Goal: Task Accomplishment & Management: Use online tool/utility

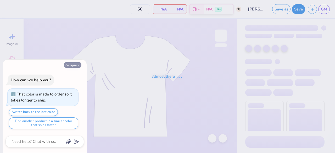
click at [78, 66] on icon "button" at bounding box center [78, 65] width 3 height 3
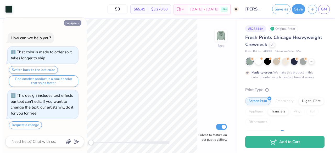
click at [73, 24] on button "Collapse" at bounding box center [73, 22] width 18 height 5
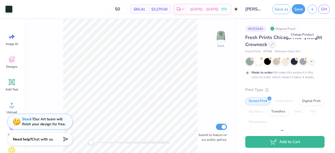
click at [275, 46] on div at bounding box center [272, 44] width 6 height 6
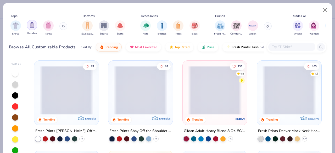
click at [31, 29] on div "filter for Hoodies" at bounding box center [32, 25] width 10 height 10
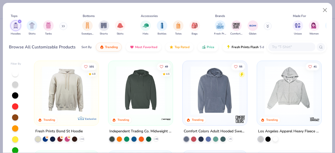
scroll to position [181, 0]
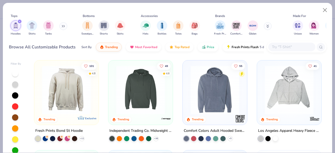
click at [60, 26] on div "Hoodies Shirts Tanks" at bounding box center [39, 27] width 60 height 19
click at [64, 26] on icon at bounding box center [63, 26] width 3 height 3
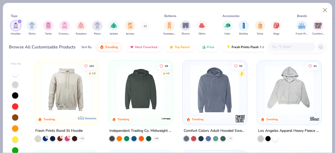
click at [64, 26] on img "filter for Crewnecks" at bounding box center [65, 25] width 6 height 6
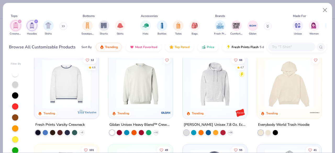
scroll to position [187, 0]
click at [136, 90] on img at bounding box center [140, 83] width 54 height 49
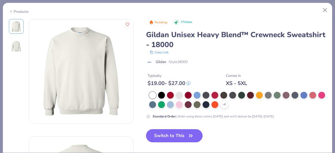
click at [175, 132] on button "Switch to This" at bounding box center [174, 135] width 57 height 13
click at [173, 137] on button "Switch to This" at bounding box center [174, 135] width 57 height 13
click at [171, 136] on button "Switch to This" at bounding box center [174, 135] width 57 height 13
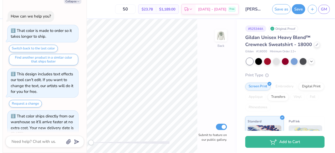
scroll to position [9, 0]
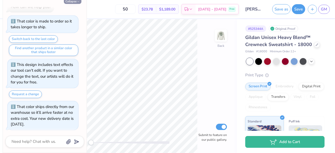
click at [73, 2] on button "Collapse" at bounding box center [73, 0] width 18 height 5
type textarea "x"
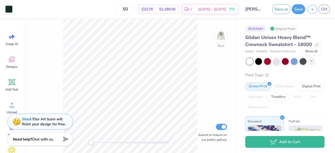
click at [311, 62] on icon at bounding box center [311, 61] width 4 height 4
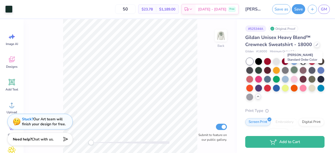
click at [297, 70] on div at bounding box center [294, 69] width 7 height 7
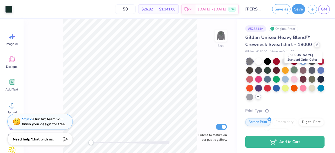
click at [297, 70] on div at bounding box center [294, 69] width 7 height 7
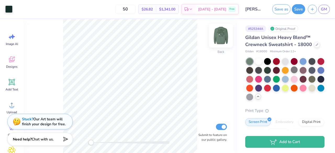
click at [221, 35] on img at bounding box center [220, 35] width 21 height 21
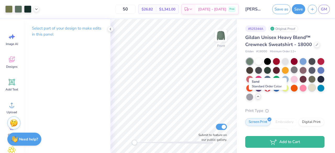
click at [308, 91] on div at bounding box center [311, 87] width 7 height 7
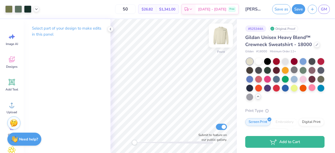
click at [222, 35] on img at bounding box center [220, 35] width 21 height 21
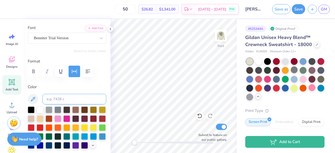
scroll to position [36, 0]
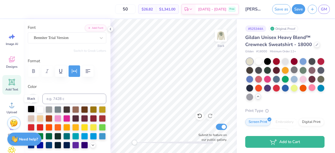
click at [31, 109] on div at bounding box center [31, 109] width 7 height 7
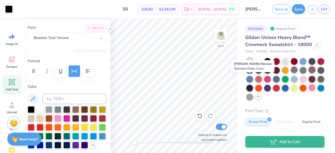
click at [308, 73] on div at bounding box center [311, 69] width 7 height 7
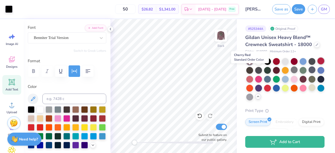
click at [317, 64] on div at bounding box center [320, 61] width 7 height 7
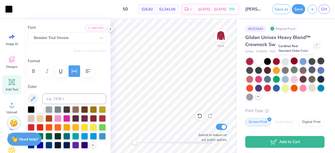
click at [293, 63] on div at bounding box center [294, 61] width 7 height 7
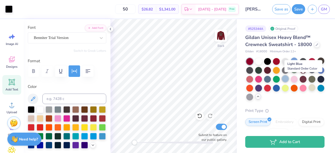
click at [288, 78] on div at bounding box center [285, 78] width 7 height 7
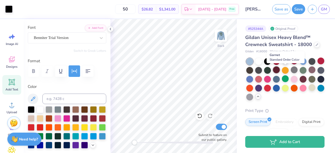
click at [280, 68] on div at bounding box center [276, 69] width 7 height 7
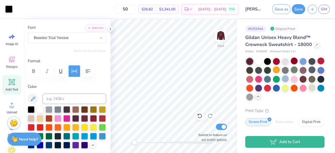
type input "2.70"
click at [41, 110] on div at bounding box center [40, 109] width 7 height 7
click at [220, 37] on img at bounding box center [220, 35] width 21 height 21
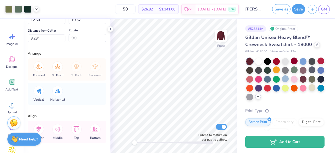
scroll to position [50, 0]
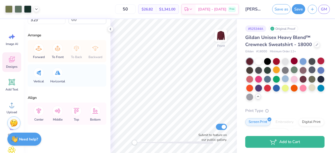
click at [19, 66] on div "Designs" at bounding box center [11, 62] width 19 height 20
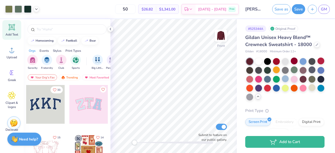
scroll to position [76, 0]
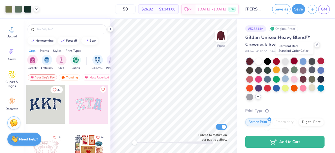
click at [293, 62] on div at bounding box center [294, 61] width 7 height 7
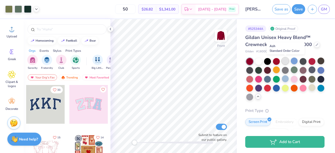
click at [286, 61] on div at bounding box center [285, 61] width 7 height 7
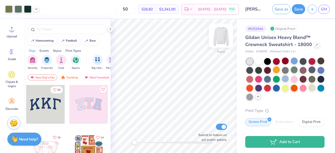
click at [225, 36] on img at bounding box center [220, 35] width 21 height 21
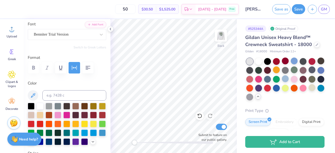
scroll to position [39, 0]
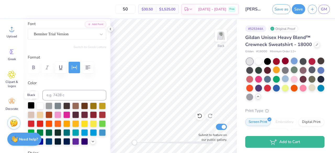
click at [30, 106] on div at bounding box center [31, 105] width 7 height 7
click at [225, 38] on img at bounding box center [220, 35] width 21 height 21
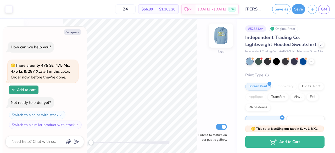
click at [220, 36] on img at bounding box center [220, 35] width 21 height 21
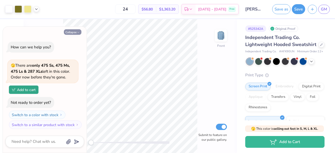
click at [71, 32] on button "Collapse" at bounding box center [73, 31] width 18 height 5
type textarea "x"
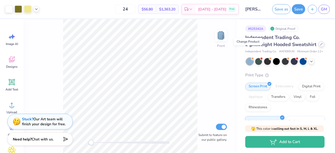
click at [318, 47] on div at bounding box center [321, 44] width 6 height 6
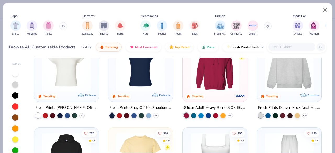
scroll to position [23, 0]
click at [29, 27] on img "filter for Hoodies" at bounding box center [32, 25] width 6 height 6
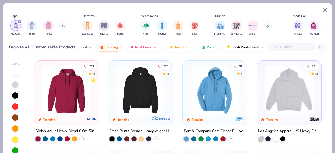
click at [69, 99] on img at bounding box center [66, 90] width 54 height 49
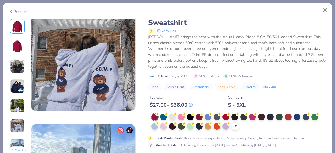
scroll to position [655, 0]
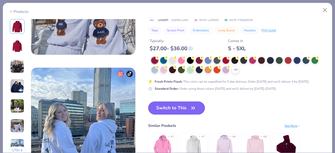
click at [174, 106] on button "Switch to This" at bounding box center [176, 107] width 57 height 13
click at [173, 110] on button "Switch to This" at bounding box center [176, 107] width 57 height 13
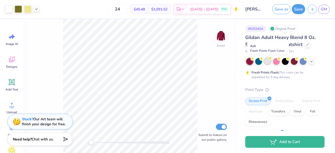
click at [267, 63] on div at bounding box center [267, 61] width 7 height 7
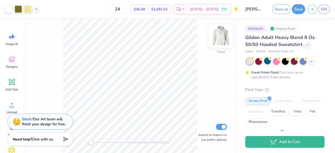
click at [221, 41] on img at bounding box center [220, 35] width 21 height 21
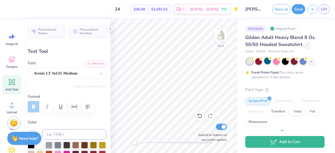
click at [32, 145] on div "Need help? Chat with us." at bounding box center [24, 139] width 34 height 13
click at [32, 146] on div at bounding box center [31, 144] width 7 height 7
type input "3.49"
type input "1.78"
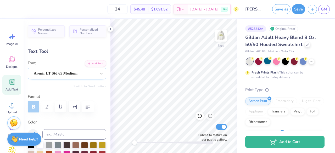
click at [84, 73] on div "Avenir LT Std 65 Medium" at bounding box center [64, 73] width 63 height 8
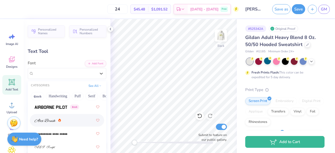
scroll to position [189, 0]
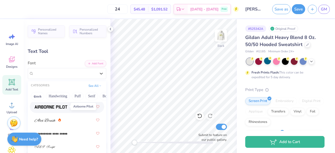
click at [53, 107] on img at bounding box center [51, 107] width 33 height 4
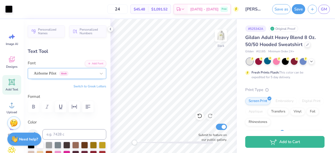
click at [87, 76] on div at bounding box center [65, 73] width 62 height 7
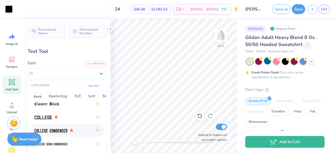
scroll to position [994, 0]
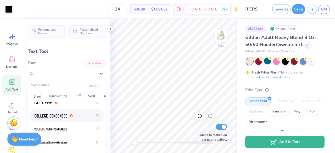
click at [54, 120] on div at bounding box center [67, 115] width 65 height 9
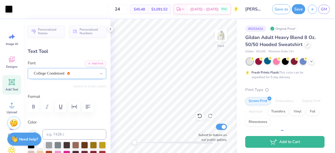
click at [61, 75] on div "College Condensed" at bounding box center [64, 73] width 63 height 8
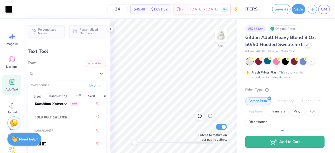
scroll to position [475, 0]
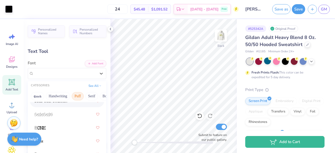
click at [74, 96] on button "Puff" at bounding box center [78, 96] width 12 height 8
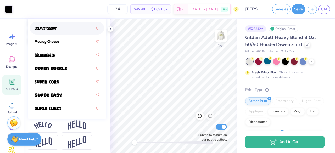
scroll to position [126, 0]
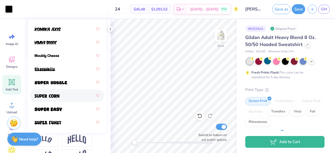
click at [63, 99] on div at bounding box center [67, 95] width 65 height 9
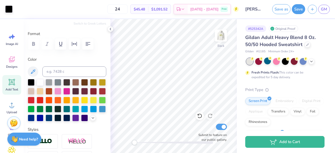
scroll to position [62, 0]
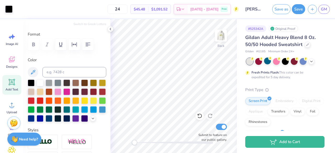
type input "3.05"
type input "0.74"
type input "1.84"
type input "3.78"
type input "0.91"
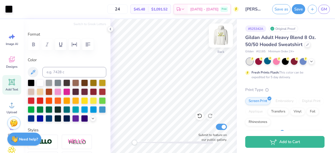
click at [224, 34] on img at bounding box center [220, 35] width 21 height 21
click at [224, 35] on img at bounding box center [220, 35] width 21 height 21
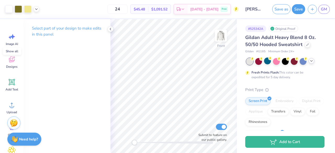
click at [311, 61] on icon at bounding box center [311, 61] width 4 height 4
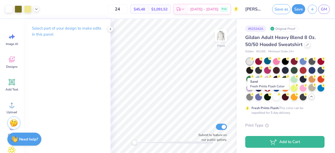
click at [308, 91] on div at bounding box center [311, 87] width 7 height 7
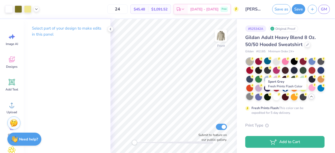
click at [253, 96] on div at bounding box center [249, 96] width 7 height 7
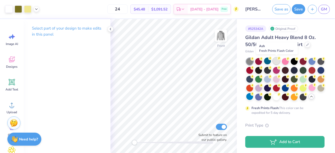
click at [277, 63] on div at bounding box center [276, 61] width 7 height 7
